Goal: Find specific page/section: Find specific page/section

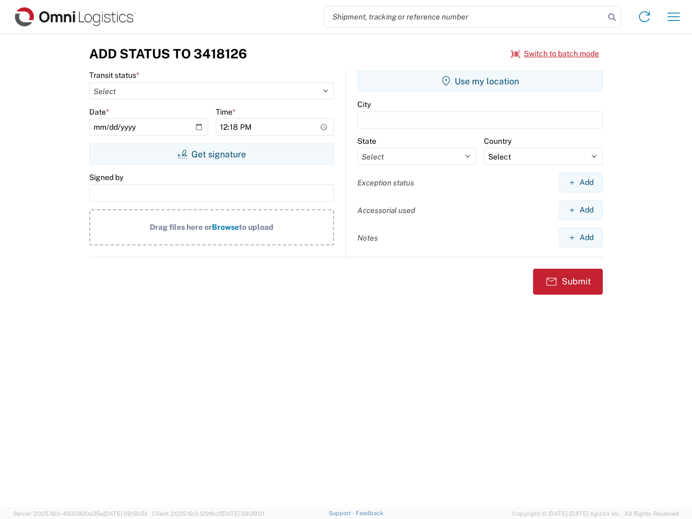
click at [464, 17] on input "search" at bounding box center [464, 16] width 280 height 21
click at [612, 17] on icon at bounding box center [611, 17] width 15 height 15
click at [644, 17] on icon at bounding box center [644, 16] width 17 height 17
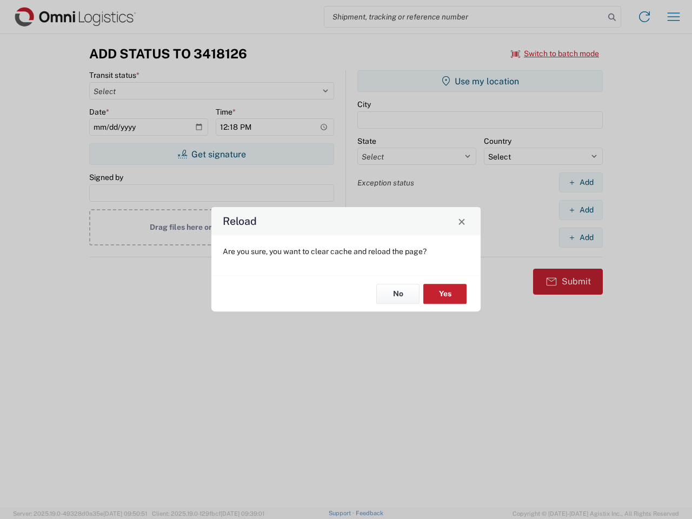
click at [673, 17] on div "Reload Are you sure, you want to clear cache and reload the page? No Yes" at bounding box center [346, 259] width 692 height 519
click at [555, 54] on div "Reload Are you sure, you want to clear cache and reload the page? No Yes" at bounding box center [346, 259] width 692 height 519
click at [211, 154] on div "Reload Are you sure, you want to clear cache and reload the page? No Yes" at bounding box center [346, 259] width 692 height 519
click at [480, 81] on div "Reload Are you sure, you want to clear cache and reload the page? No Yes" at bounding box center [346, 259] width 692 height 519
click at [581, 182] on div "Reload Are you sure, you want to clear cache and reload the page? No Yes" at bounding box center [346, 259] width 692 height 519
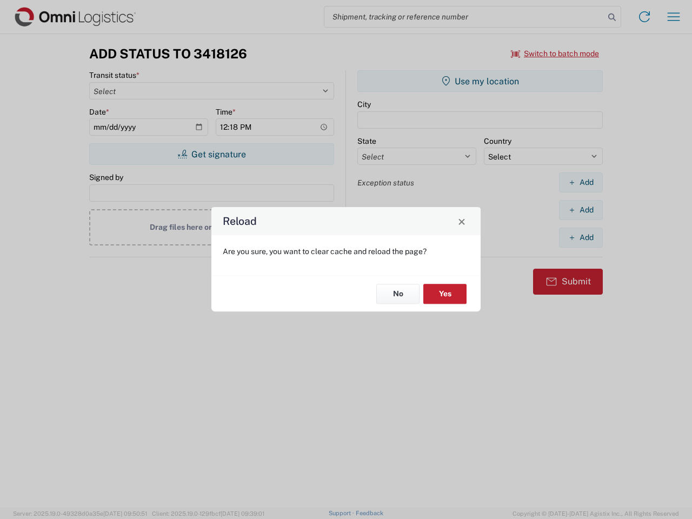
click at [581, 210] on div "Reload Are you sure, you want to clear cache and reload the page? No Yes" at bounding box center [346, 259] width 692 height 519
click at [581, 237] on div "Reload Are you sure, you want to clear cache and reload the page? No Yes" at bounding box center [346, 259] width 692 height 519
